Goal: Information Seeking & Learning: Learn about a topic

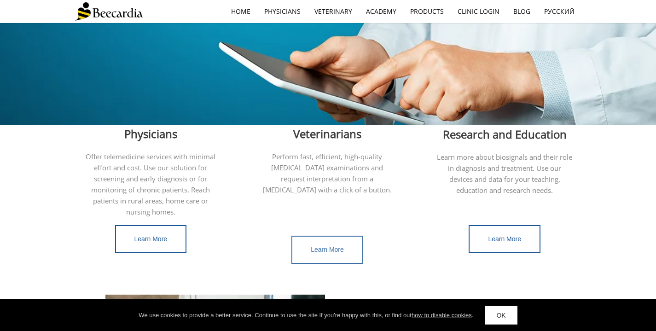
scroll to position [206, 0]
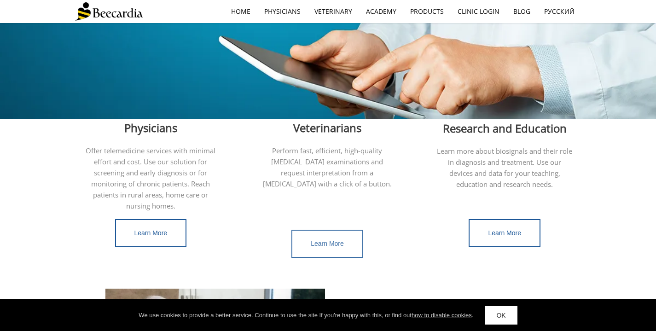
click at [335, 240] on span "Learn More" at bounding box center [327, 243] width 33 height 7
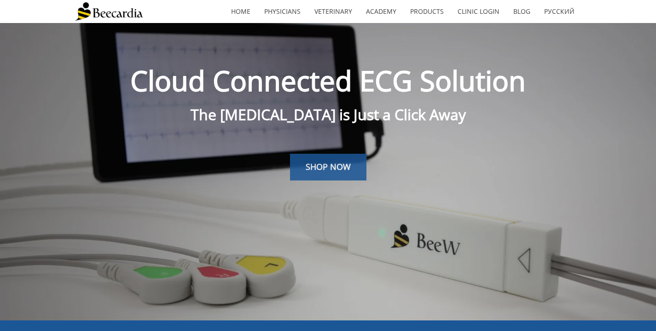
click at [325, 172] on span "SHOP NOW" at bounding box center [328, 166] width 45 height 11
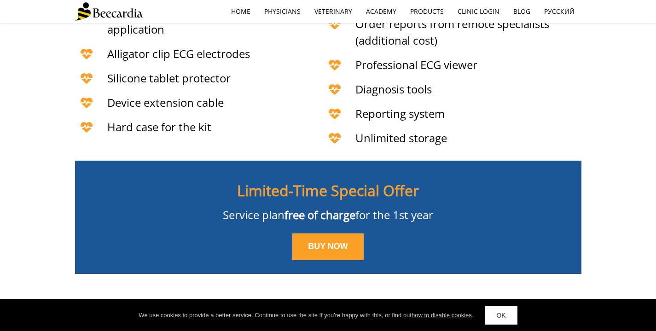
scroll to position [2244, 0]
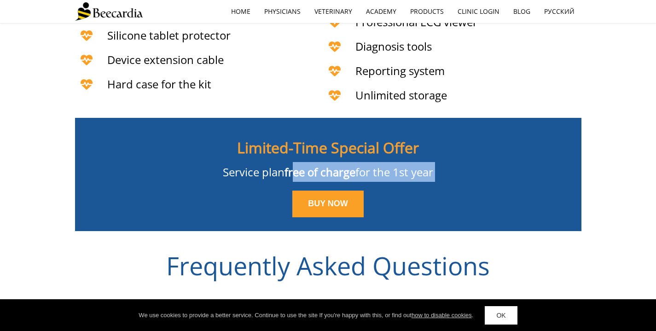
drag, startPoint x: 292, startPoint y: 135, endPoint x: 438, endPoint y: 162, distance: 149.2
click at [438, 162] on div "Limited-Time Special Offer Service plan free of charge for the 1st year BUY NOW" at bounding box center [328, 174] width 506 height 113
click at [404, 164] on span "for the 1st year" at bounding box center [394, 171] width 78 height 15
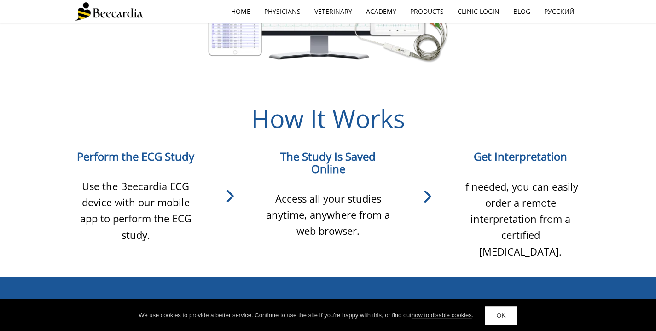
scroll to position [749, 0]
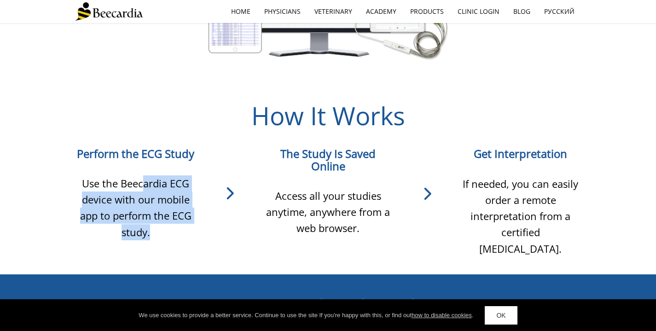
drag, startPoint x: 142, startPoint y: 187, endPoint x: 167, endPoint y: 230, distance: 49.3
click at [167, 230] on p "Use the Beecardia ECG device with our mobile app to perform the ECG study." at bounding box center [135, 207] width 121 height 65
click at [154, 208] on span "Use the Beecardia ECG device with our mobile app to perform the ECG study." at bounding box center [135, 207] width 111 height 63
drag, startPoint x: 77, startPoint y: 179, endPoint x: 163, endPoint y: 217, distance: 94.4
click at [163, 217] on p "Use the Beecardia ECG device with our mobile app to perform the ECG study." at bounding box center [135, 207] width 121 height 65
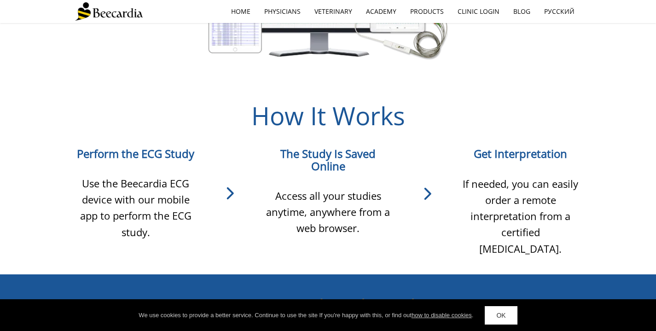
click at [165, 227] on p "Use the Beecardia ECG device with our mobile app to perform the ECG study." at bounding box center [135, 207] width 121 height 65
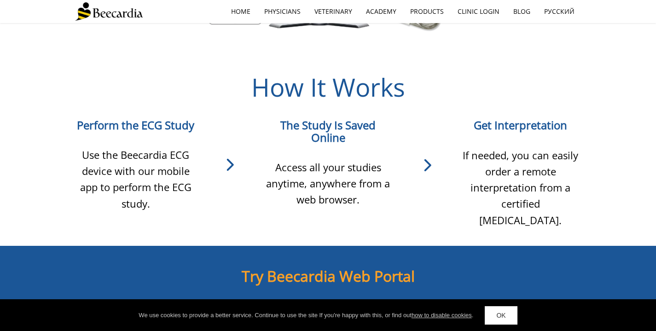
scroll to position [779, 0]
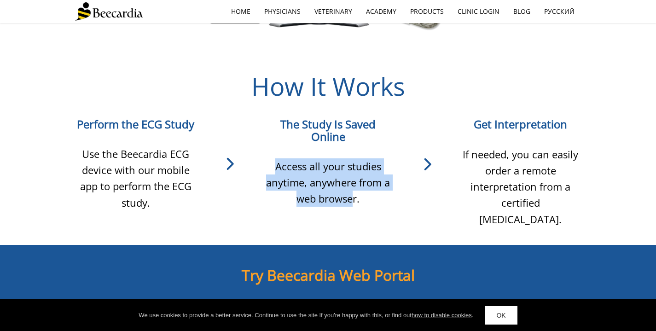
drag, startPoint x: 274, startPoint y: 157, endPoint x: 358, endPoint y: 187, distance: 88.8
click at [355, 185] on p "Access all your studies anytime, anywhere from a web browser." at bounding box center [328, 182] width 132 height 49
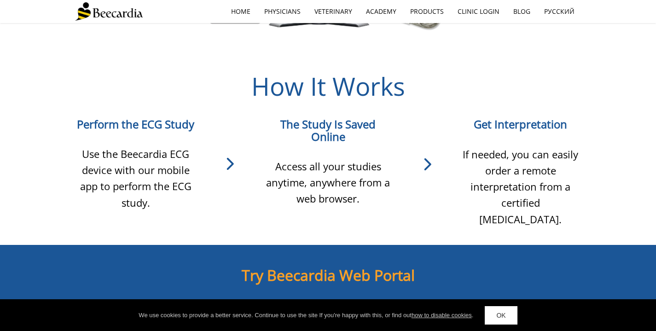
click at [369, 189] on p "Access all your studies anytime, anywhere from a web browser." at bounding box center [328, 182] width 132 height 49
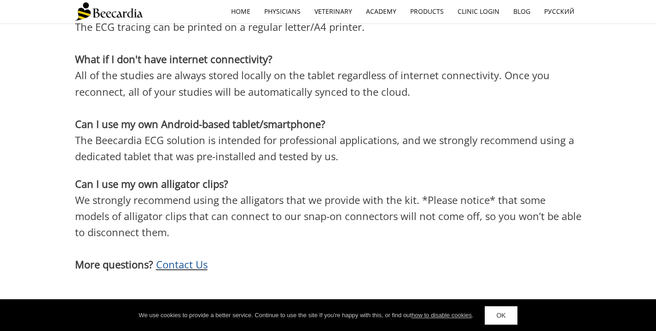
scroll to position [2634, 0]
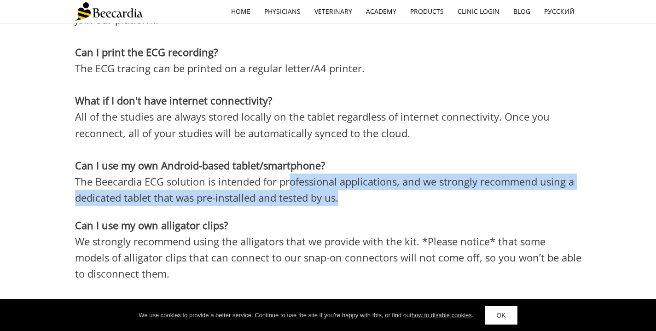
drag, startPoint x: 288, startPoint y: 147, endPoint x: 394, endPoint y: 164, distance: 106.7
click at [394, 173] on p "The Beecardia ECG solution is intended for professional applications, and we st…" at bounding box center [328, 189] width 506 height 32
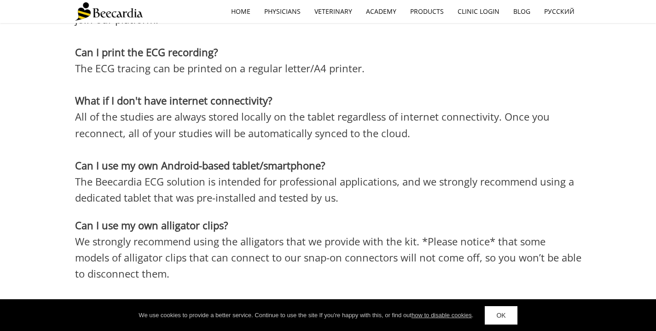
click at [387, 173] on p "The Beecardia ECG solution is intended for professional applications, and we st…" at bounding box center [328, 189] width 506 height 32
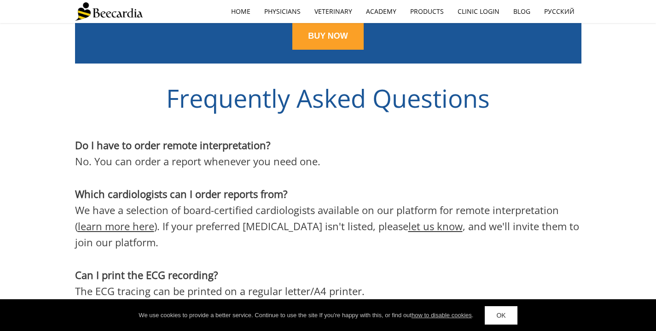
scroll to position [2406, 0]
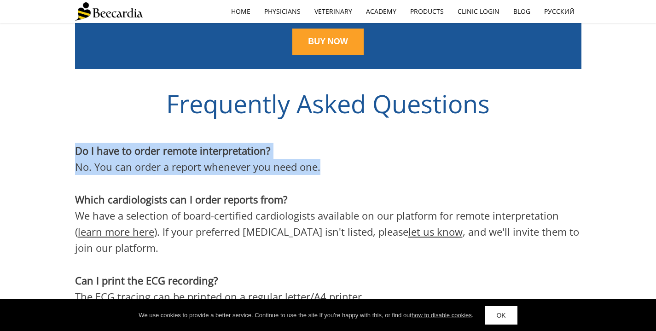
drag, startPoint x: 89, startPoint y: 112, endPoint x: 329, endPoint y: 135, distance: 240.4
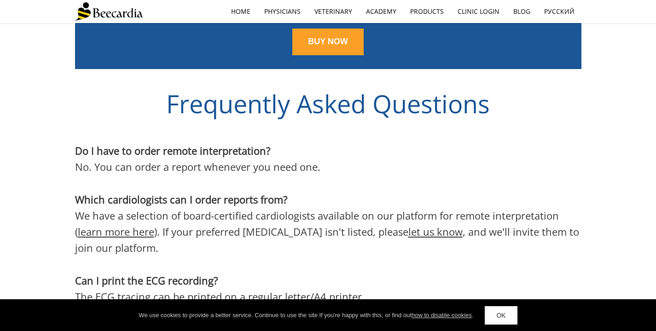
click at [340, 175] on p at bounding box center [328, 183] width 506 height 16
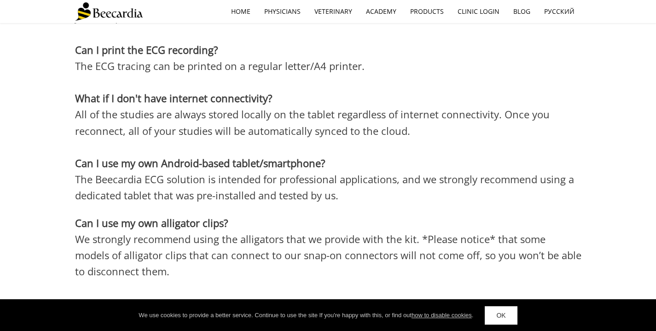
scroll to position [2619, 0]
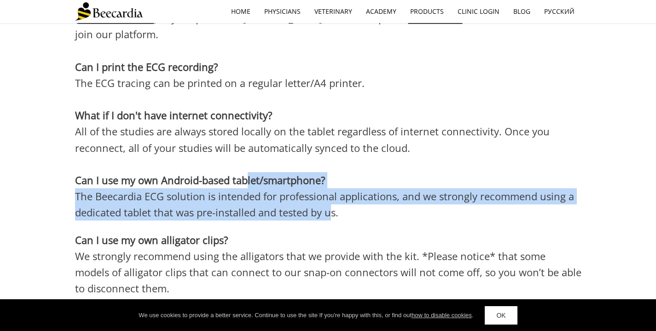
drag, startPoint x: 255, startPoint y: 142, endPoint x: 335, endPoint y: 180, distance: 88.7
click at [335, 176] on div "Do I have to order remote interpretation? No. You can order a report whenever y…" at bounding box center [328, 129] width 506 height 400
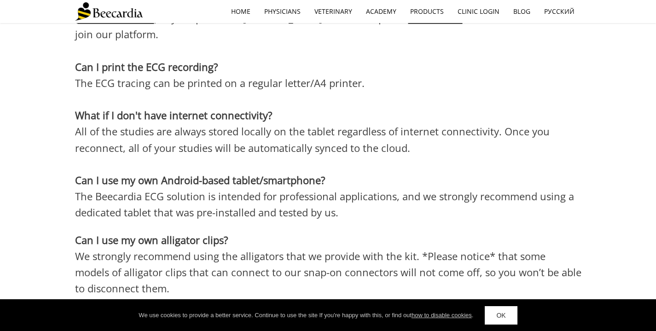
click at [338, 221] on p at bounding box center [328, 226] width 506 height 11
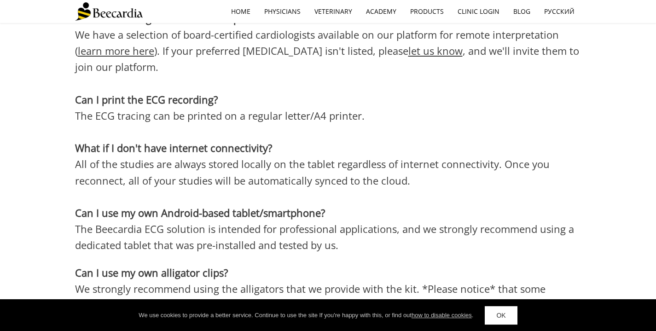
scroll to position [2582, 0]
